Goal: Task Accomplishment & Management: Manage account settings

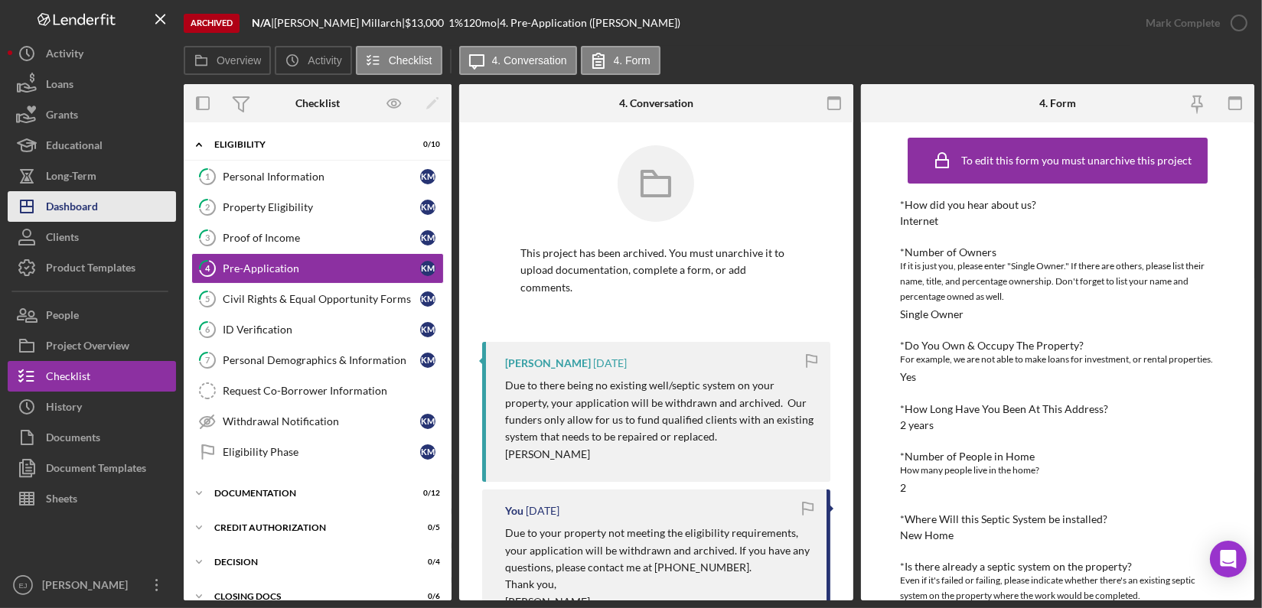
click at [79, 213] on div "Dashboard" at bounding box center [72, 208] width 52 height 34
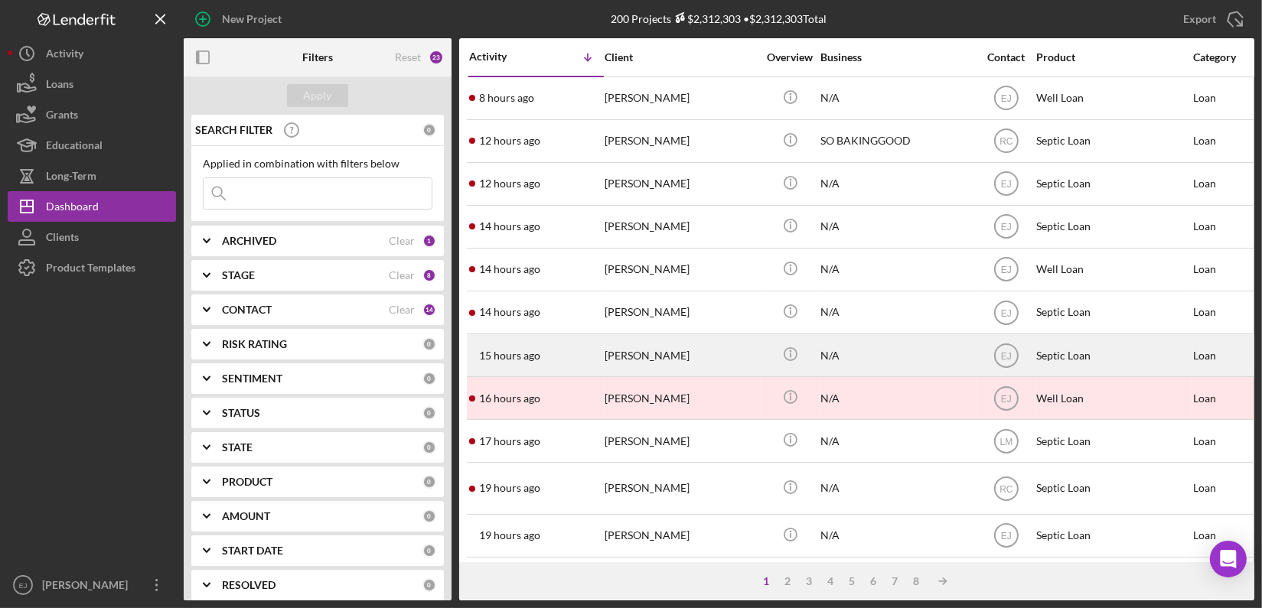
click at [645, 351] on div "[PERSON_NAME]" at bounding box center [681, 355] width 153 height 41
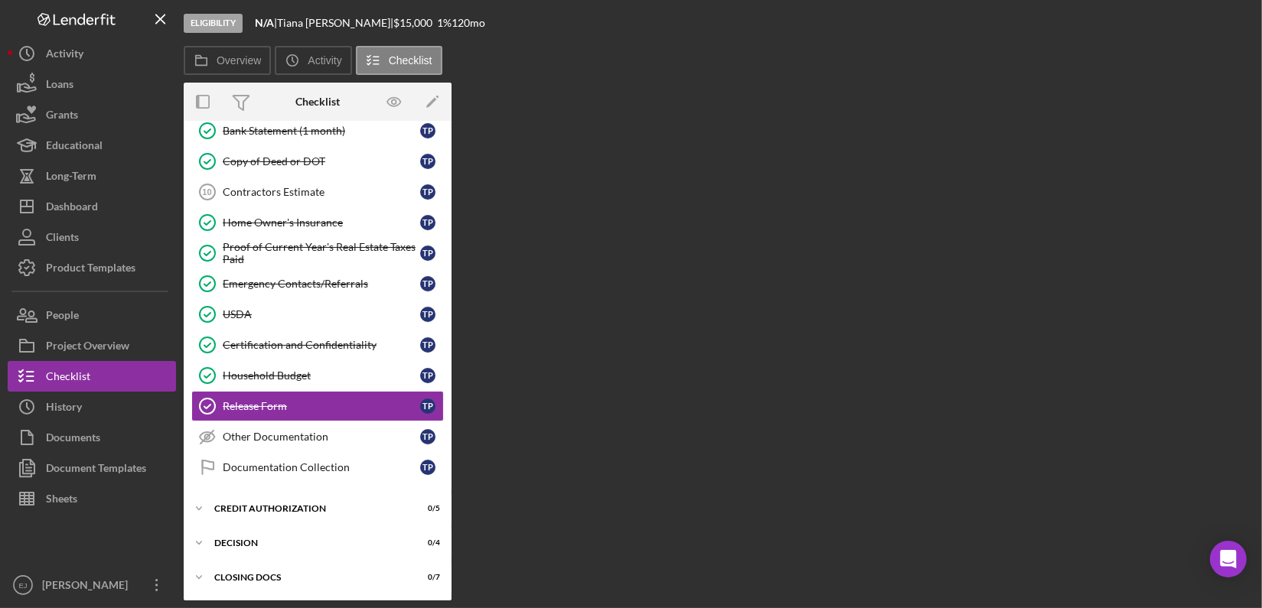
scroll to position [122, 0]
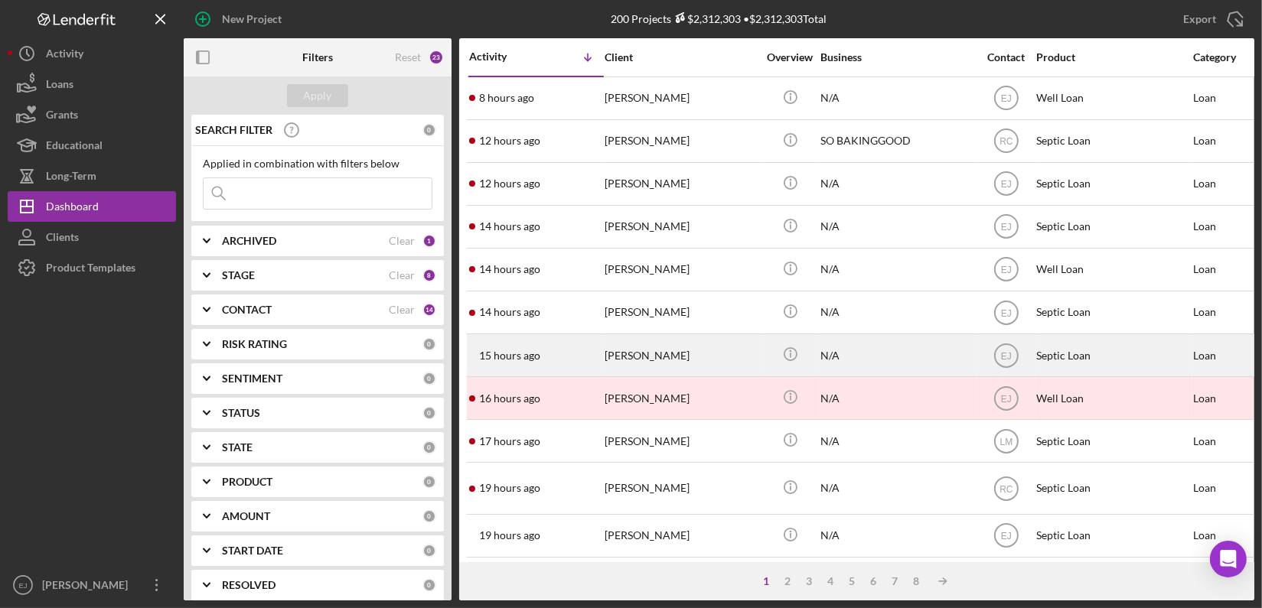
click at [659, 364] on div "[PERSON_NAME]" at bounding box center [681, 355] width 153 height 41
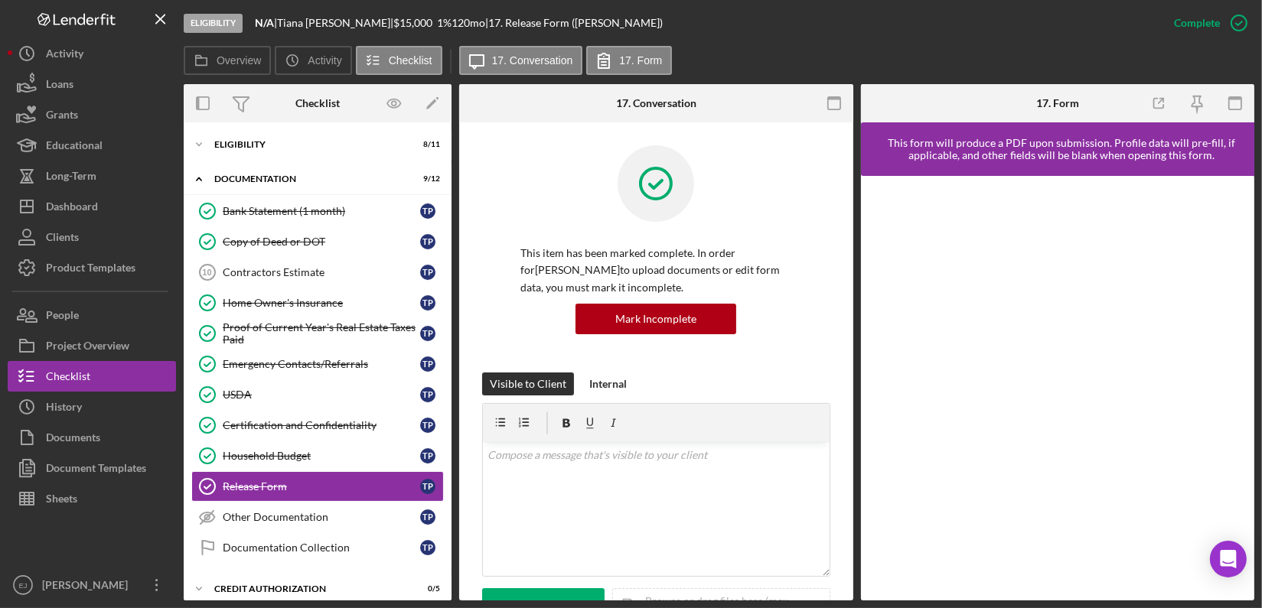
scroll to position [122, 0]
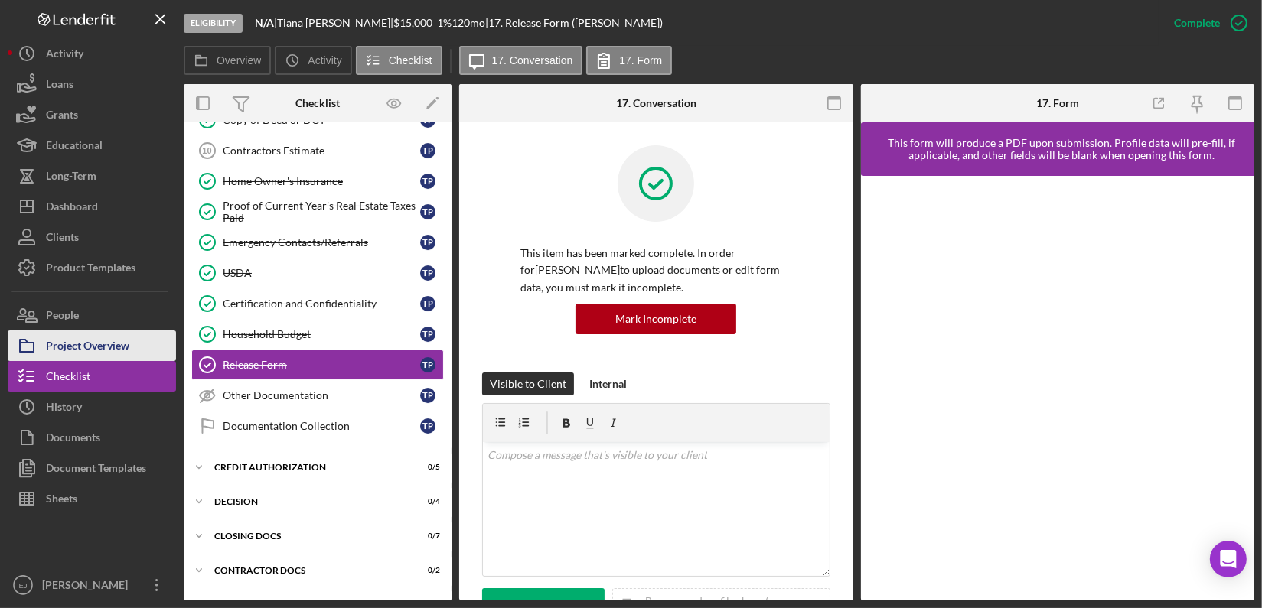
click at [107, 343] on div "Project Overview" at bounding box center [87, 348] width 83 height 34
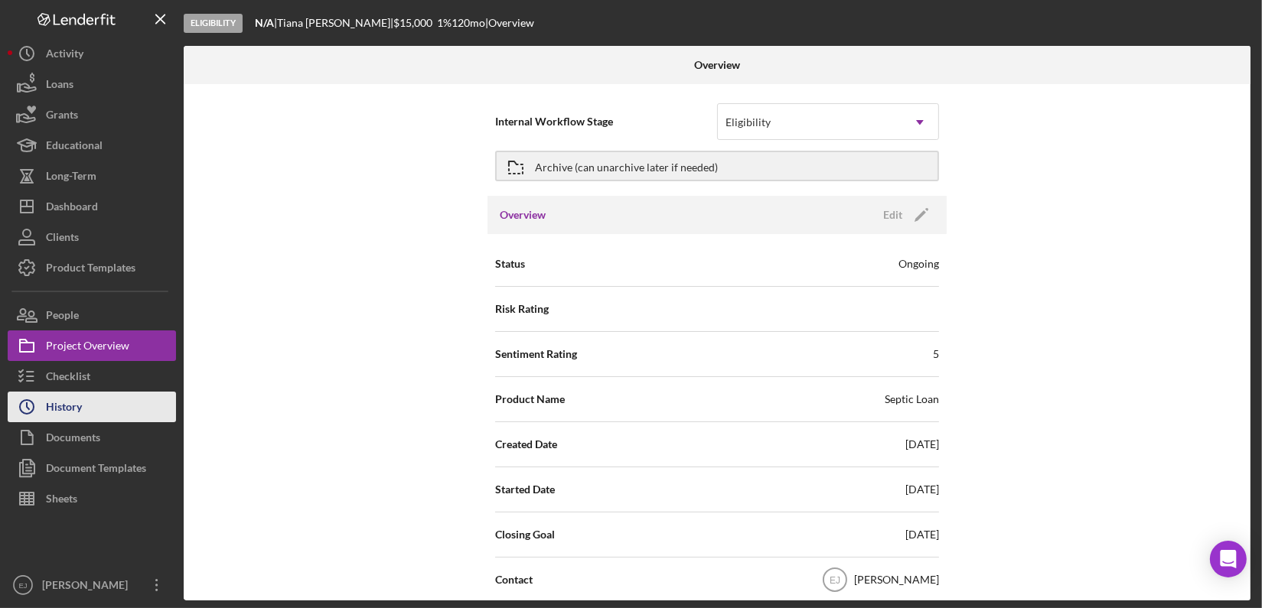
click at [99, 407] on button "Icon/History History" at bounding box center [92, 407] width 168 height 31
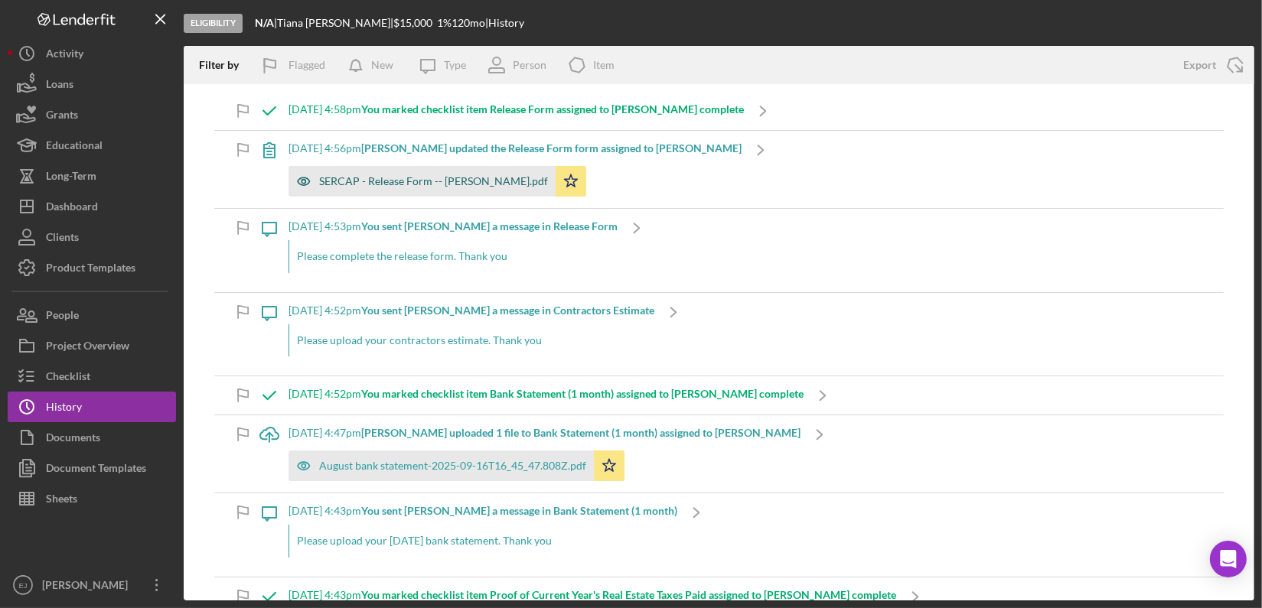
click at [423, 190] on div "SERCAP - Release Form -- [PERSON_NAME].pdf" at bounding box center [422, 181] width 267 height 31
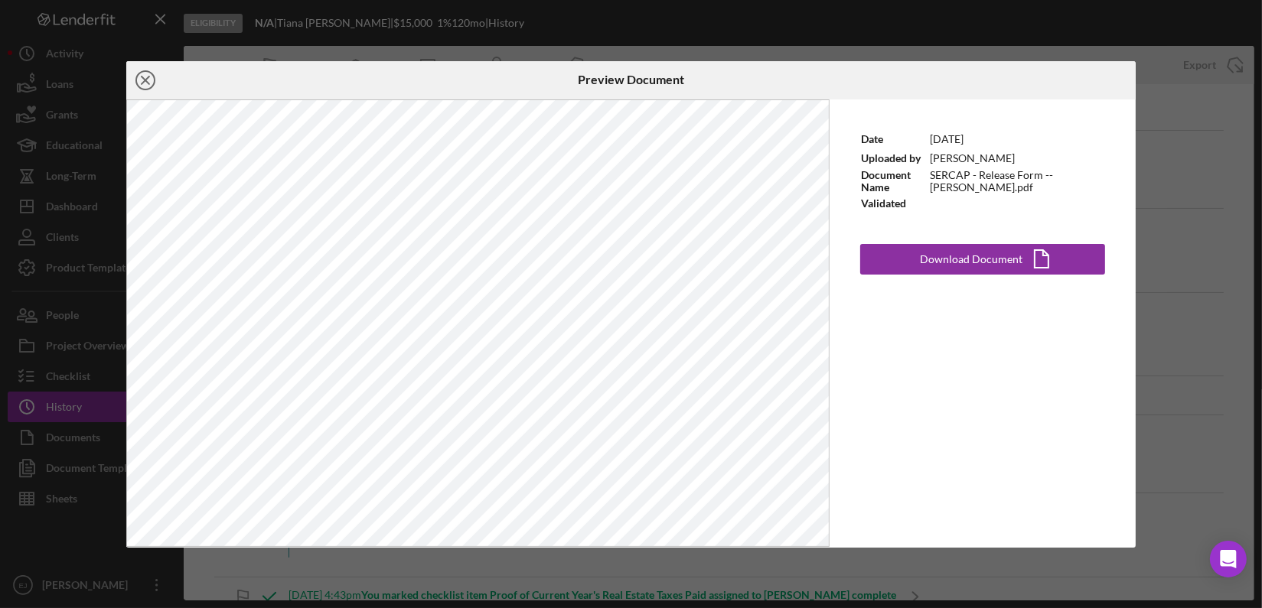
click at [145, 79] on line at bounding box center [146, 81] width 8 height 8
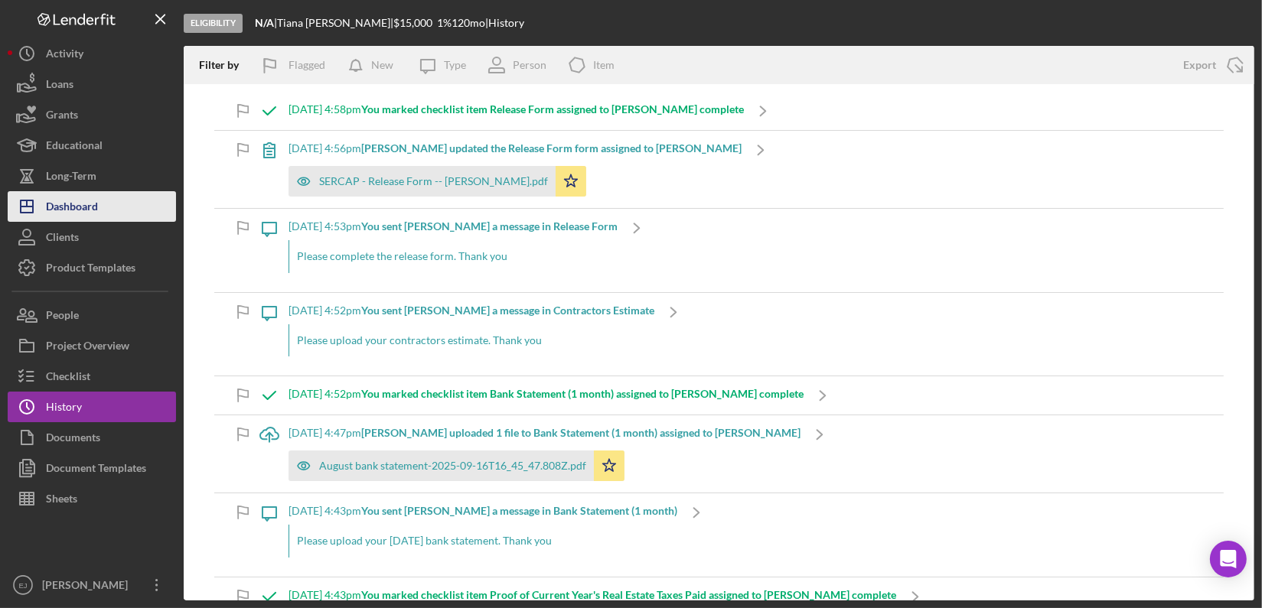
click at [132, 206] on button "Icon/Dashboard Dashboard" at bounding box center [92, 206] width 168 height 31
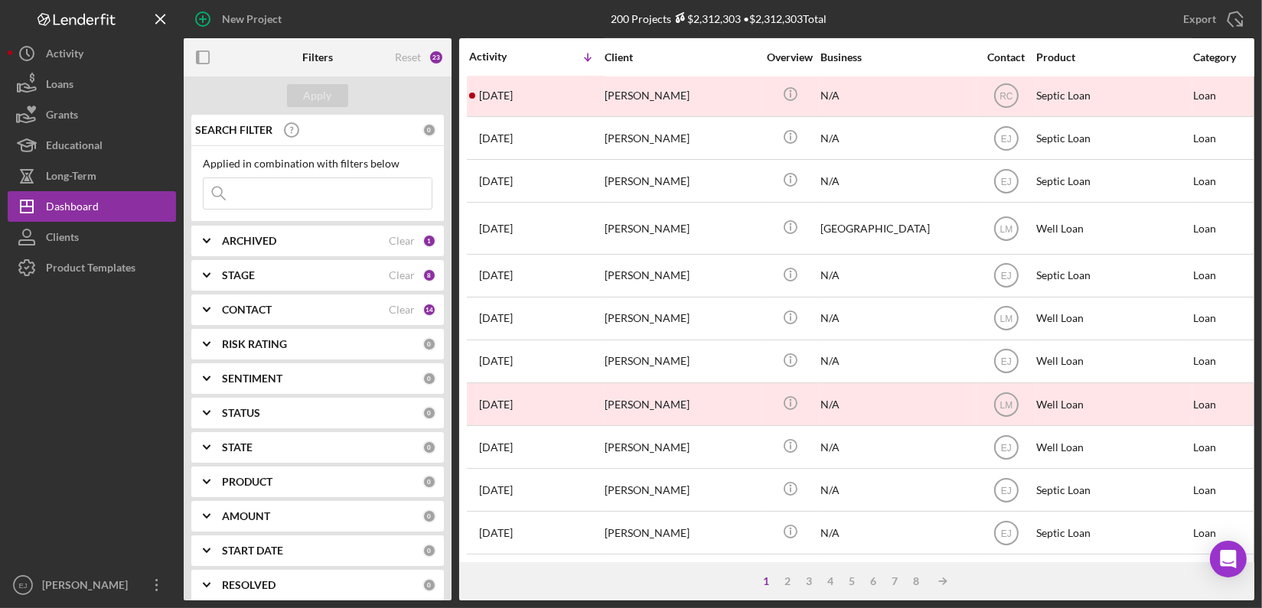
scroll to position [622, 0]
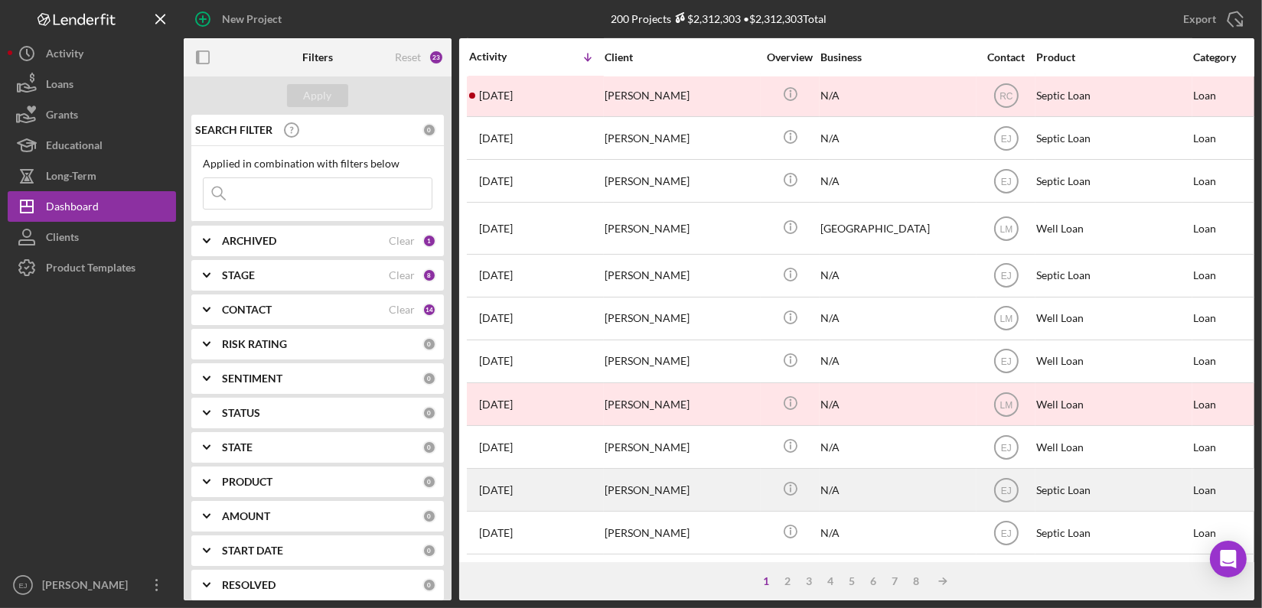
click at [637, 480] on div "[PERSON_NAME]" at bounding box center [681, 490] width 153 height 41
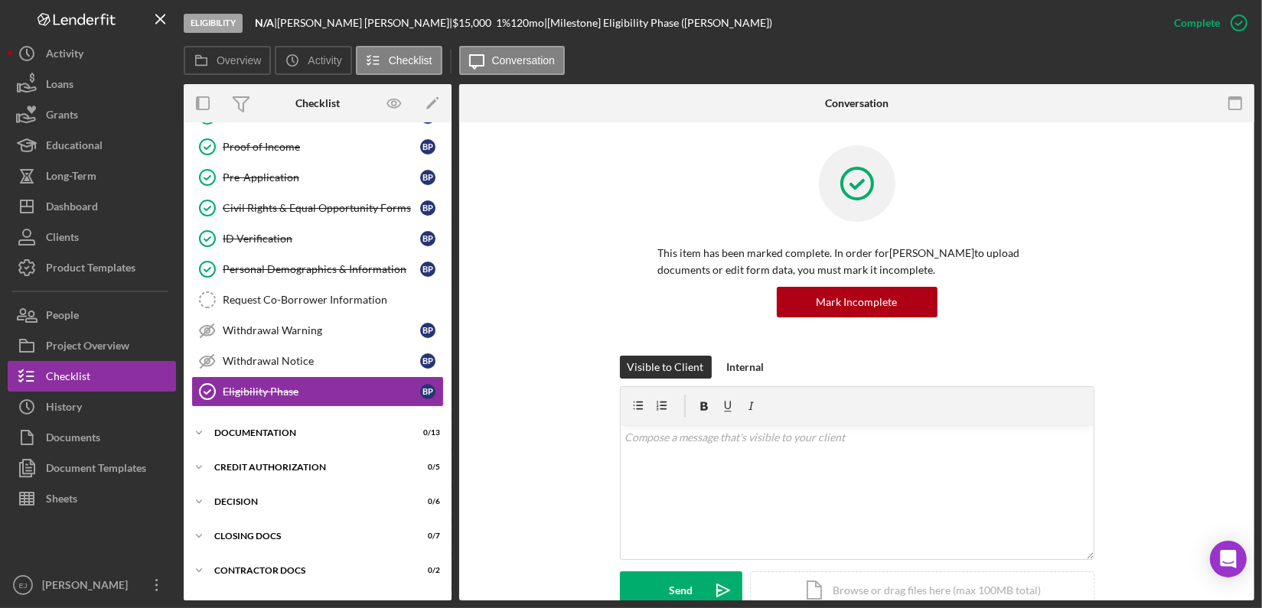
scroll to position [116, 0]
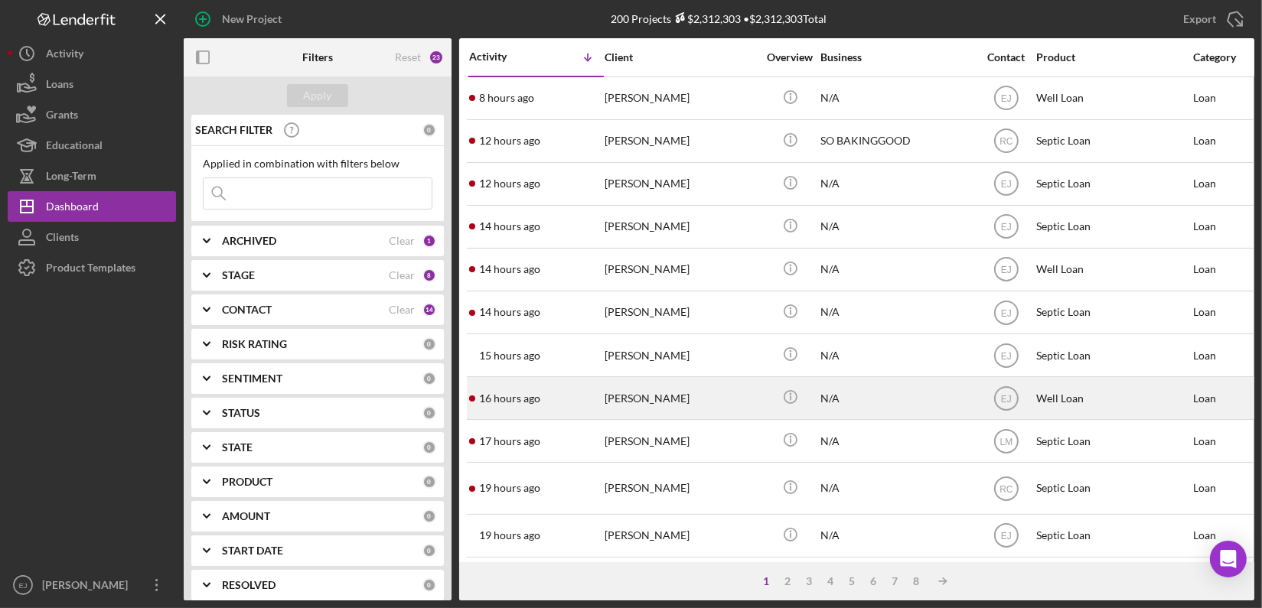
click at [546, 399] on div "16 hours ago [PERSON_NAME]" at bounding box center [536, 398] width 134 height 41
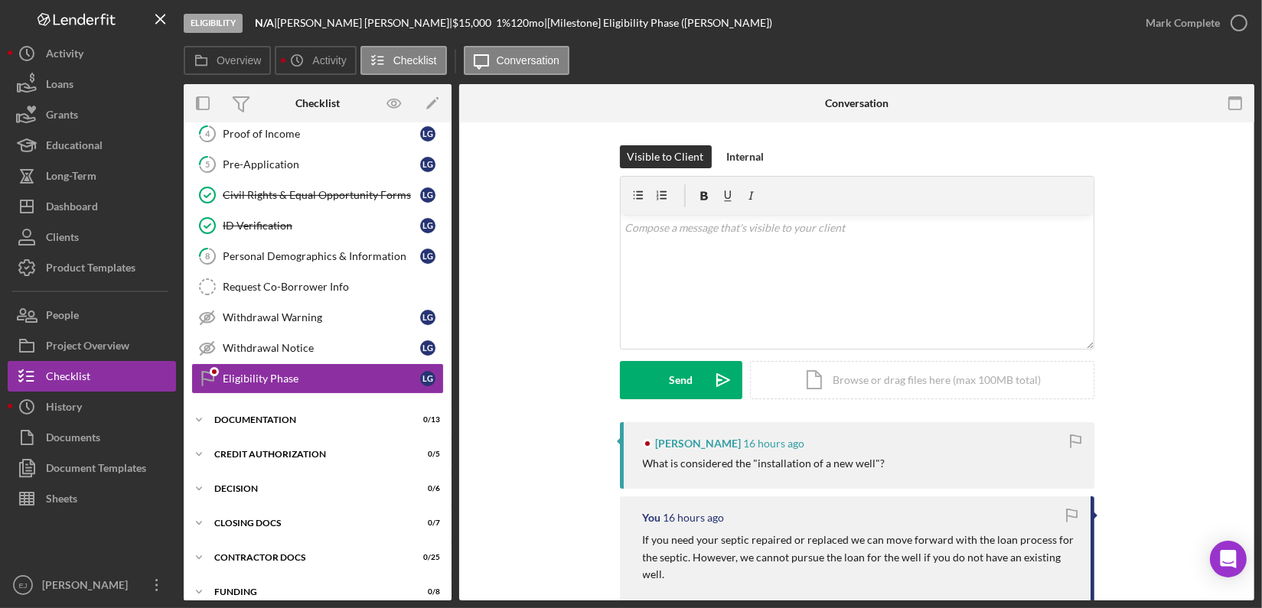
scroll to position [145, 0]
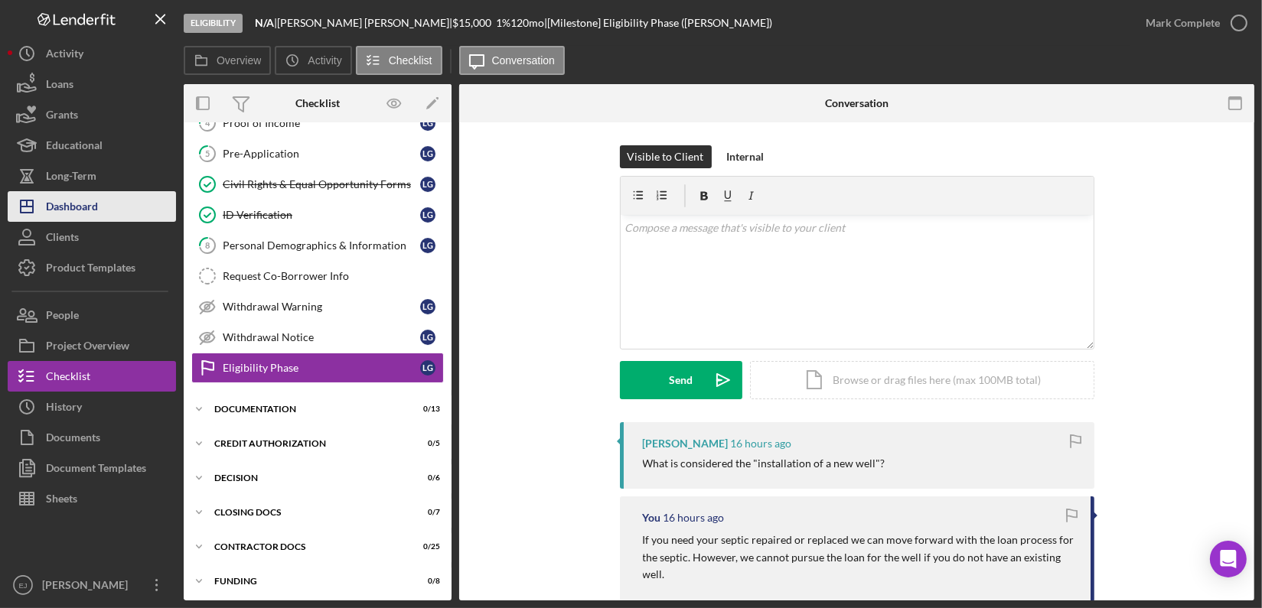
click at [75, 207] on div "Dashboard" at bounding box center [72, 208] width 52 height 34
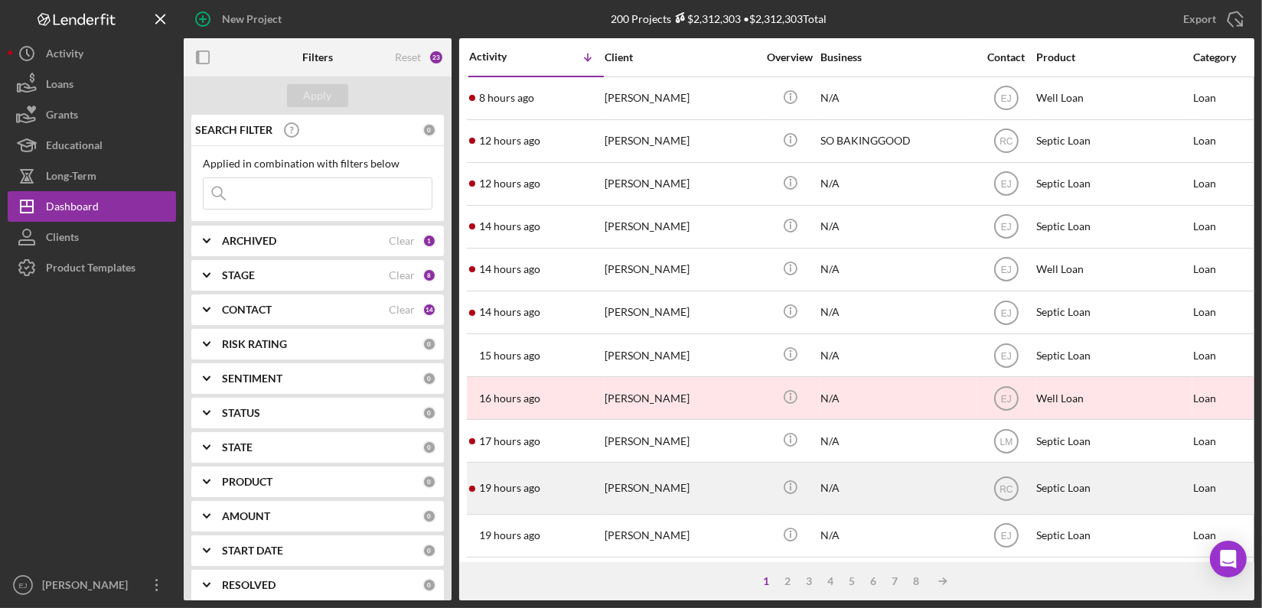
click at [536, 494] on time "19 hours ago" at bounding box center [509, 488] width 61 height 12
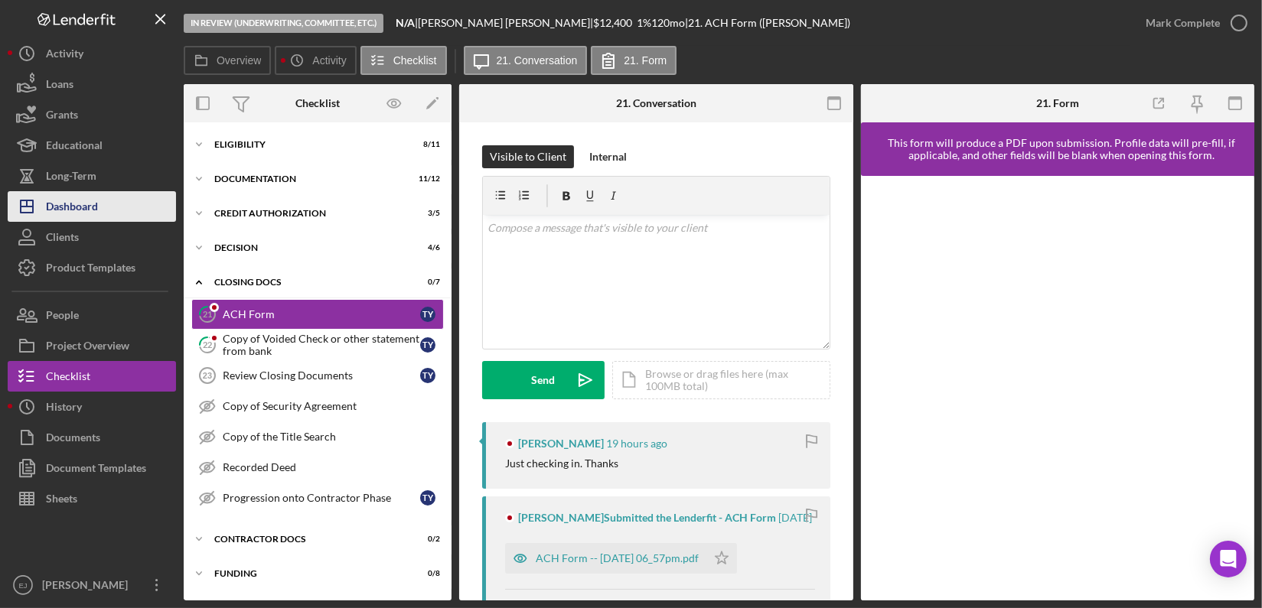
click at [81, 215] on div "Dashboard" at bounding box center [72, 208] width 52 height 34
